Goal: Answer question/provide support

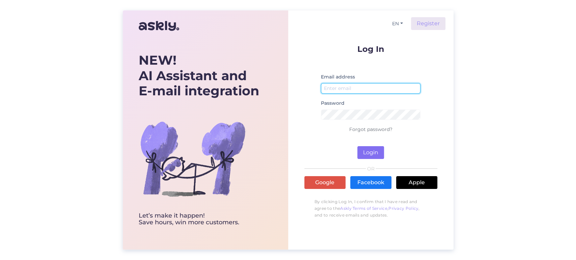
type input "[EMAIL_ADDRESS][DOMAIN_NAME]"
click at [377, 152] on button "Login" at bounding box center [370, 152] width 27 height 13
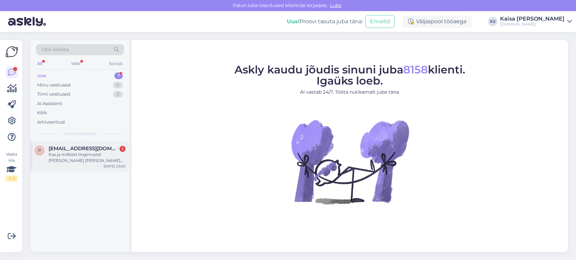
click at [89, 164] on div "p [EMAIL_ADDRESS][DOMAIN_NAME] 1 Kas ja millistel tingimustel [PERSON_NAME] [PE…" at bounding box center [79, 156] width 99 height 30
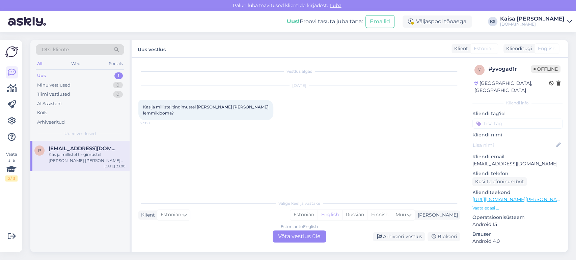
click at [490, 205] on p "Vaata edasi ..." at bounding box center [517, 208] width 90 height 6
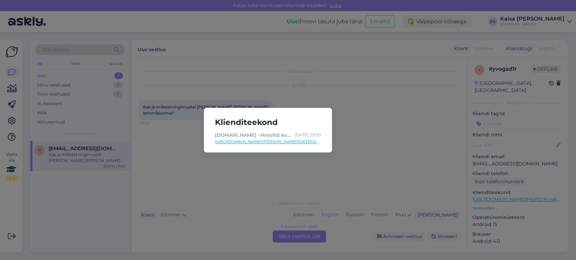
click at [310, 185] on div "Klienditeekond [DOMAIN_NAME] - Hotellid koos võluvate lisavõimalustega [DATE] 2…" at bounding box center [288, 130] width 576 height 260
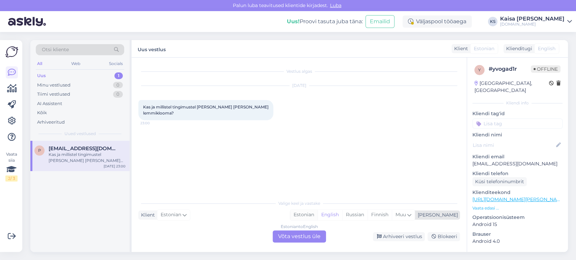
click at [317, 216] on div "Estonian" at bounding box center [303, 215] width 27 height 10
click at [307, 239] on div "Estonian to Estonian Võta vestlus üle" at bounding box center [299, 237] width 53 height 12
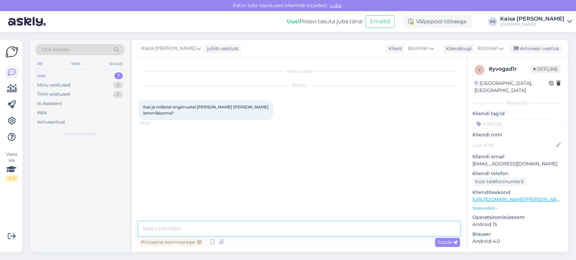
click at [305, 229] on textarea at bounding box center [298, 229] width 321 height 14
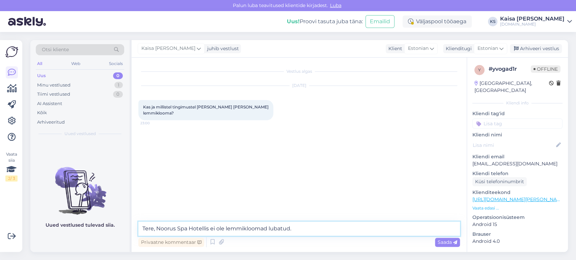
type textarea "Tere, Noorus Spa Hotellis ei ole lemmikloomad lubatud."
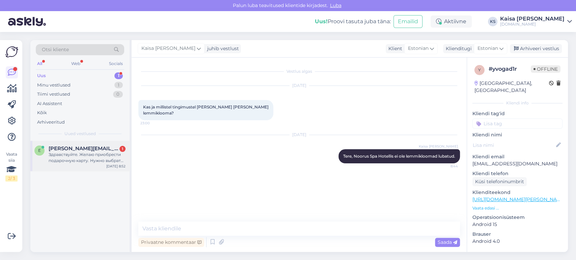
click at [74, 156] on div "Здравствуйте. Желаю приобрести подарочную карту. Нужно выбрать опцию стандарт р…" at bounding box center [87, 158] width 77 height 12
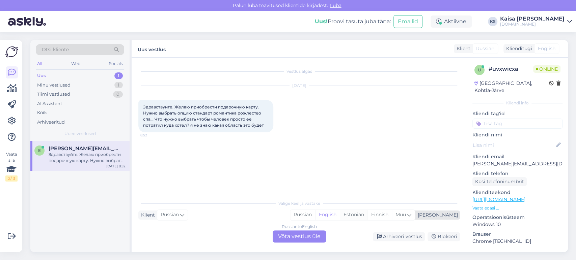
click at [367, 214] on div "Estonian" at bounding box center [354, 215] width 28 height 10
click at [317, 236] on div "Russian to Estonian Võta vestlus üle" at bounding box center [299, 237] width 53 height 12
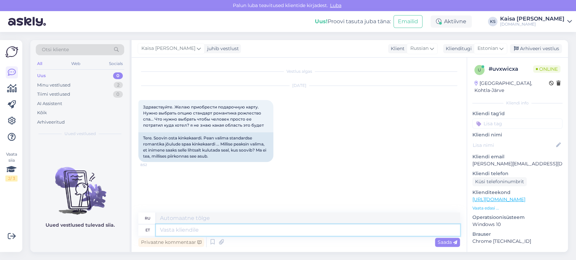
click at [272, 228] on textarea at bounding box center [308, 230] width 304 height 11
type textarea "Tere,"
type textarea "Привет,"
type textarea "Tere p"
type textarea "Привет"
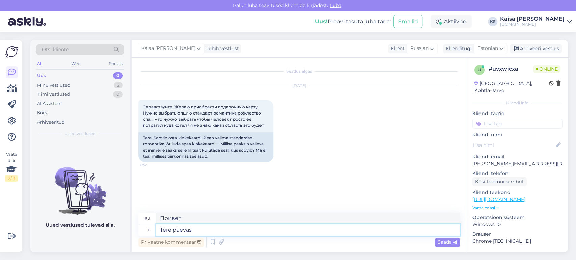
type textarea "Tere päevast"
type textarea "Добрый день"
type textarea "Tere päevast, saa"
type textarea "Добрый день,"
type textarea "Tere päevast, saate val"
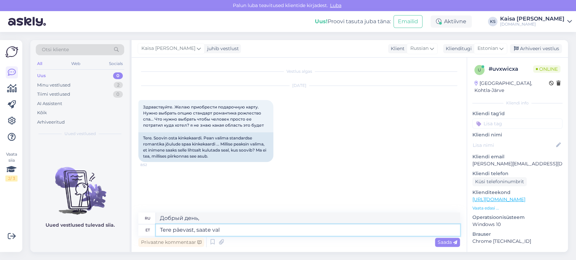
type textarea "Добрый день, вы можете"
type textarea "Tere päevast, saate valida oma"
type textarea "Добрый день, вы можете выбрать"
type textarea "Tere päevast, saate valida omale sob"
type textarea "Добрый день, вы можете выбрать свой."
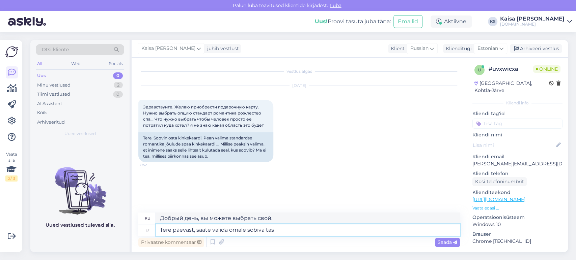
type textarea "Tere päevast, saate valida omale sobiva tasu"
type textarea "Добрый день, вы можете выбрать тот, который вам подходит."
type textarea "Tere päevast, saate valida omale sobiva tausta, k"
type textarea "Добрый день, вы можете выбрать фон, который вам подходит,"
type textarea "Tere päevast, saate valida omale sobiva tausta, kui nei"
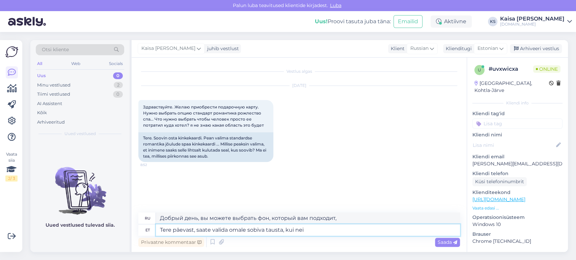
type textarea "Добрый день, вы можете выбрать фон, который вам подходит, если"
type textarea "Tere päevast, saate valida omale sobiva tausta, [PERSON_NAME]"
type textarea "Добрый день, можете выбрать подходящий фон, если у них есть"
type textarea "Tere päevast, saate valida omale sobiva tausta, [PERSON_NAME] teemadel kli"
type textarea "Добрый день, вы можете выбрать себе подходящий фон, если у вас есть какие-либо …"
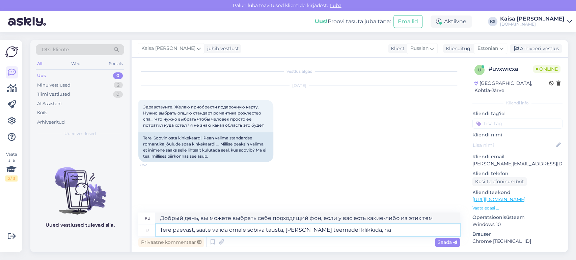
type textarea "Tere päevast, saate valida omale sobiva tausta, [PERSON_NAME] teemadel klikkida…"
type textarea "Добрый день, вы можете выбрать подходящий для себя фон, нажав на эти темы,"
type textarea "Tere päevast, saate valida omale sobiva tausta, [PERSON_NAME] teemadel klikkida…"
type textarea "Добрый день, вы можете выбрать подходящий для себя фон, нажав на эти темы, вы у…"
type textarea "Tere päevast, saate valida omale sobiva tausta, [PERSON_NAME] teemadel klikkida…"
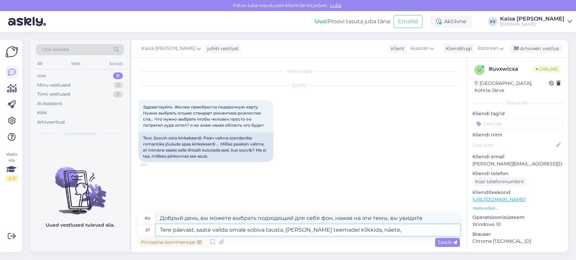
type textarea "Добрый день, вы можете выбрать подходящий для себя фон, нажав на эти темы, вы у…"
type textarea "Tere päevast, saate valida omale sobiva tausta, [PERSON_NAME] teemadel klikkida…"
type textarea "Добрый день, вы можете выбрать себе подходящий фон, если кликните по этим темам…"
type textarea "Tere päevast, saate valida omale sobiva tausta, [PERSON_NAME] teemadel klikkida…"
type textarea "Добрый день, вы можете выбрать фон, который вам подходит, если вы нажмете на эт…"
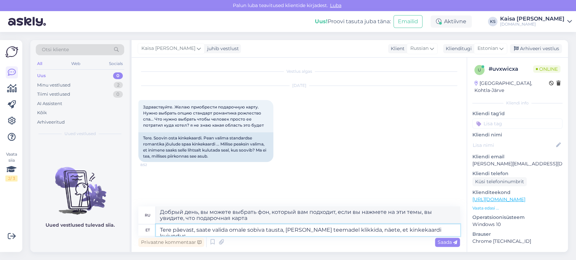
type textarea "Tere päevast, saate valida omale sobiva tausta, [PERSON_NAME] teemadel klikkida…"
type textarea "Добрый день, вы можете выбрать подходящий фон для себя, если кликните по этим т…"
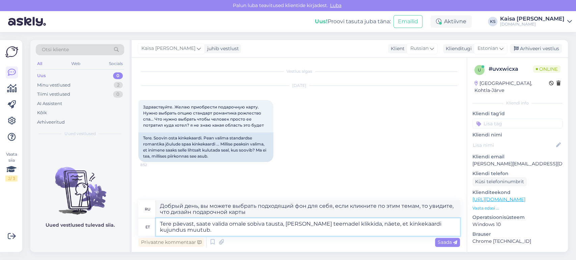
type textarea "Tere päevast, saate valida omale sobiva tausta, [PERSON_NAME] teemadel klikkida…"
type textarea "Добрый день, вы можете выбрать фон, который вам подходит, при нажатии на эти те…"
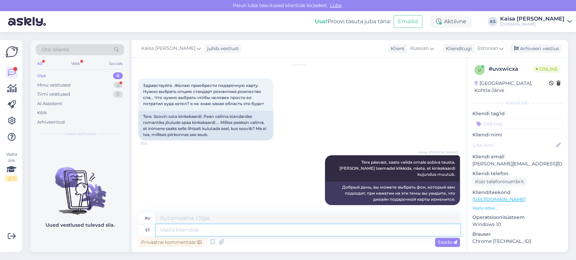
scroll to position [62, 0]
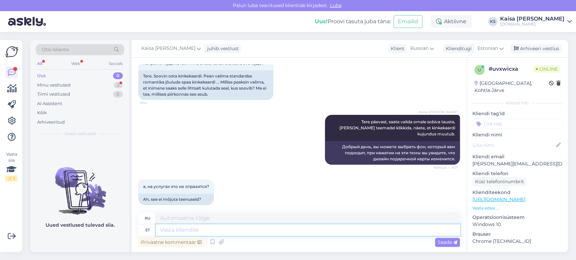
click at [245, 232] on textarea at bounding box center [308, 230] width 304 height 11
type textarea "Ei, s"
type textarea "Нет,"
type textarea "Ei, see e"
type textarea "Нет, это"
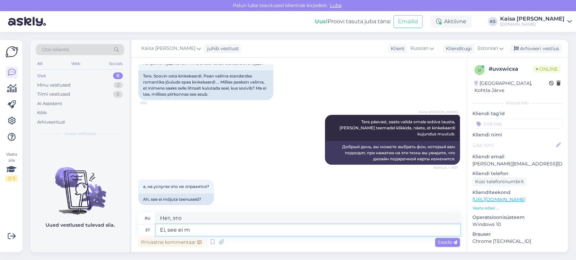
type textarea "Ei, see ei mõ"
type textarea "Нет, это не так."
type textarea "Ei, see ei mõjuta"
type textarea "Нет, это не влияет."
type textarea "Ei, see ei mõjuta seda, millist ho"
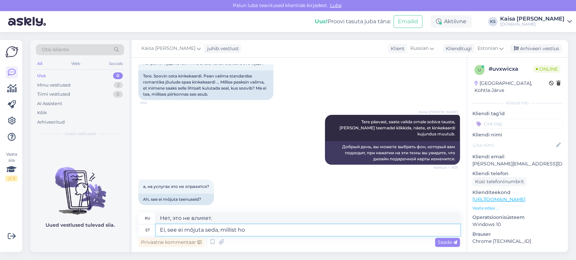
type textarea "Нет, это не влияет на то, какой вид"
type textarea "Ei, see ei mõjuta seda, millist hotelli"
type textarea "Нет, неважно, какой отель."
type textarea "Ei, see ei mõjuta seda, millist hotelli sell"
type textarea "Нет, это не повлияет на выбор отеля."
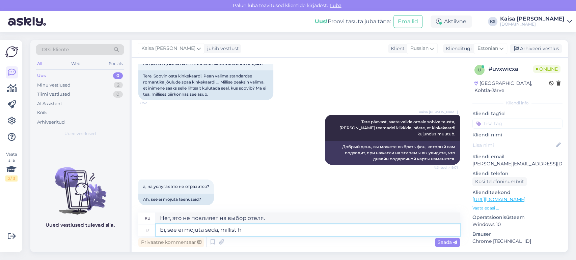
type textarea "Ei, see ei mõjuta seda, millist"
type textarea "Нет, неважно, какой отель."
type textarea "Ei, see ei mõjuta seda, mi"
type textarea "Нет, это не влияет на то, какой тип"
type textarea "Ei, see ei mõjuta s"
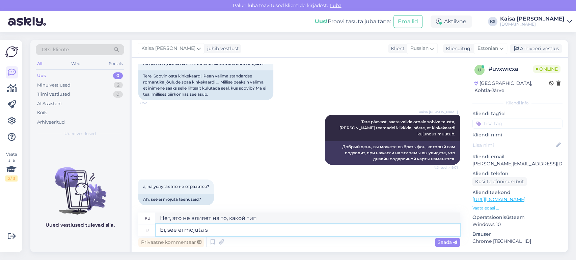
type textarea "Нет, это не влияет."
type textarea "Ei, see ei mõjuta."
type textarea "Нет, это не имеет значения."
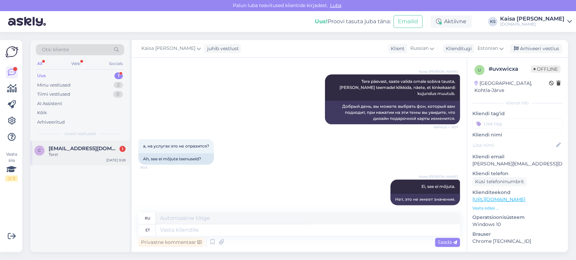
click at [77, 155] on div "Tere!" at bounding box center [87, 155] width 77 height 6
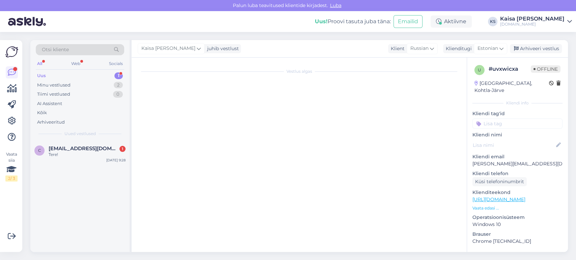
scroll to position [318, 0]
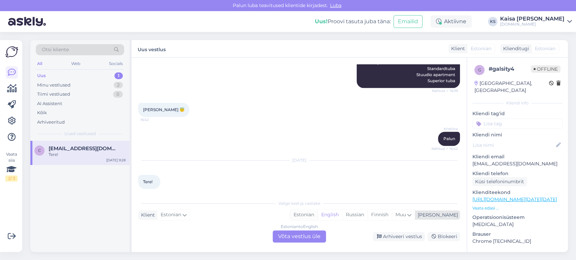
click at [317, 214] on div "Estonian" at bounding box center [303, 215] width 27 height 10
click at [315, 237] on div "Estonian to Estonian Võta vestlus üle" at bounding box center [299, 237] width 53 height 12
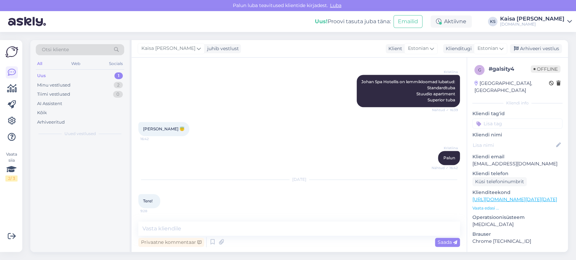
scroll to position [293, 0]
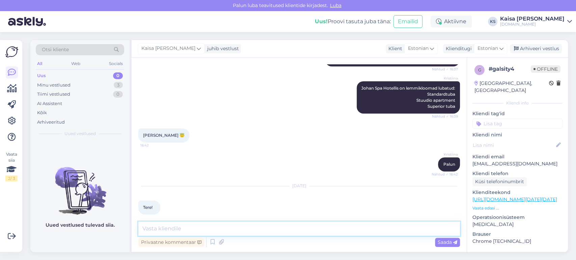
click at [309, 223] on textarea at bounding box center [298, 229] width 321 height 14
type textarea "Tere"
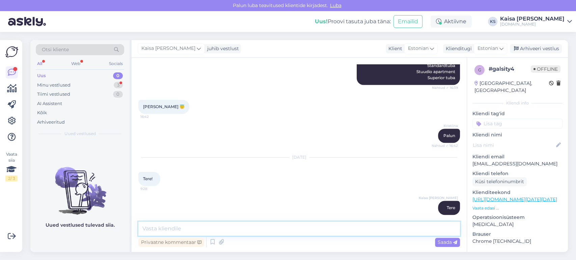
scroll to position [363, 0]
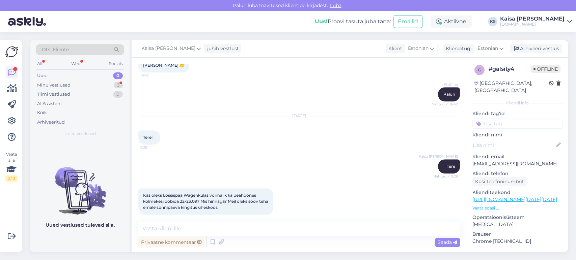
click at [491, 205] on p "Vaata edasi ..." at bounding box center [517, 208] width 90 height 6
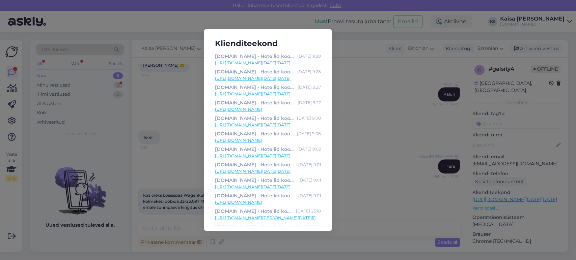
click at [302, 61] on link "[URL][DOMAIN_NAME][DATE][DATE]" at bounding box center [268, 63] width 106 height 6
drag, startPoint x: 357, startPoint y: 177, endPoint x: 345, endPoint y: 214, distance: 38.7
click at [357, 177] on div "Klienditeekond [DOMAIN_NAME] - Hotellid koos võluvate lisavõimalustega [DATE] 9…" at bounding box center [288, 130] width 576 height 260
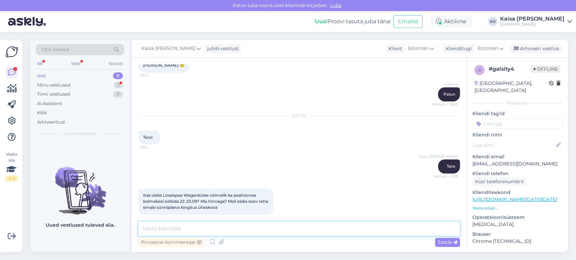
click at [336, 230] on textarea at bounding box center [298, 229] width 321 height 14
paste textarea "[URL][DOMAIN_NAME][DATE][DATE]"
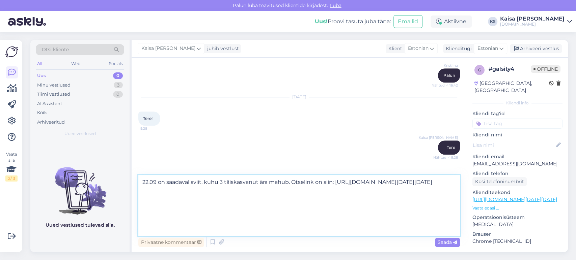
scroll to position [410, 0]
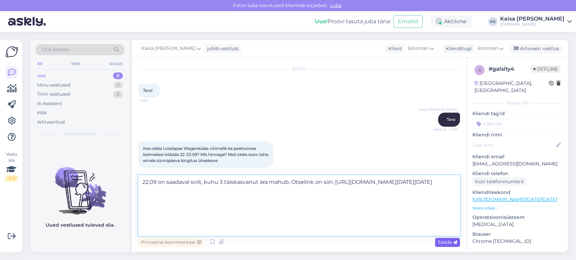
type textarea "22.09 on saadaval sviit, kuhu 3 täiskasvanut ära mahub. Otselink on siin: [URL]…"
click at [452, 243] on span "Saada" at bounding box center [447, 242] width 20 height 6
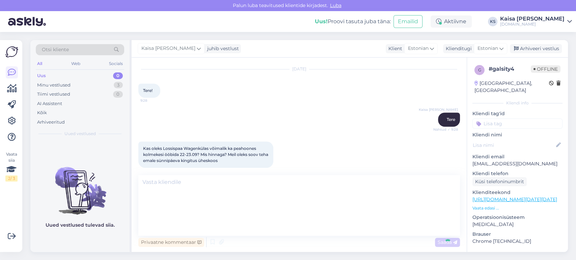
scroll to position [0, 0]
